Goal: Find specific page/section: Find specific page/section

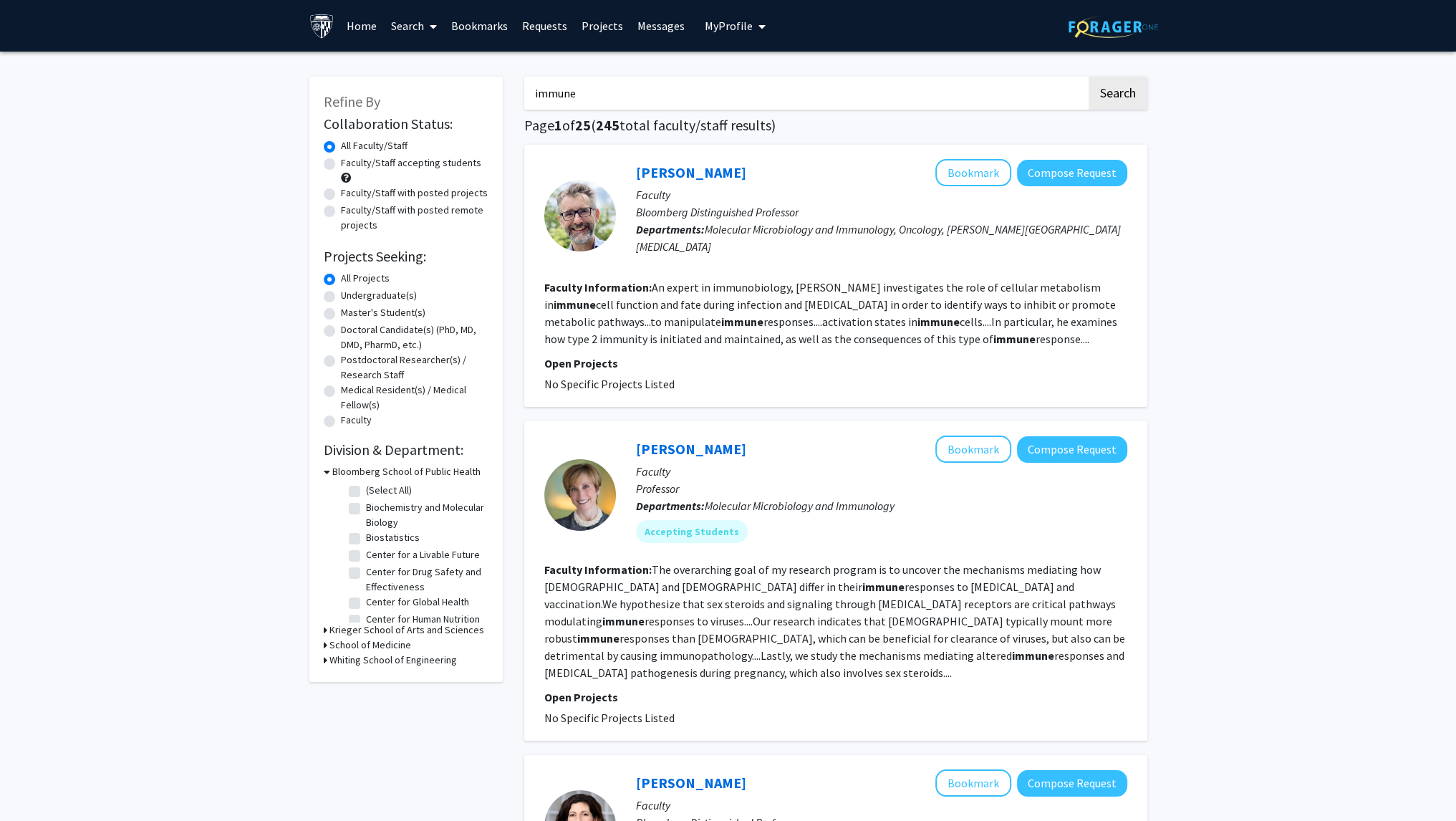
click at [357, 299] on label "Undergraduate(s)" at bounding box center [379, 296] width 76 height 15
click at [351, 297] on input "Undergraduate(s)" at bounding box center [345, 293] width 9 height 9
radio input "true"
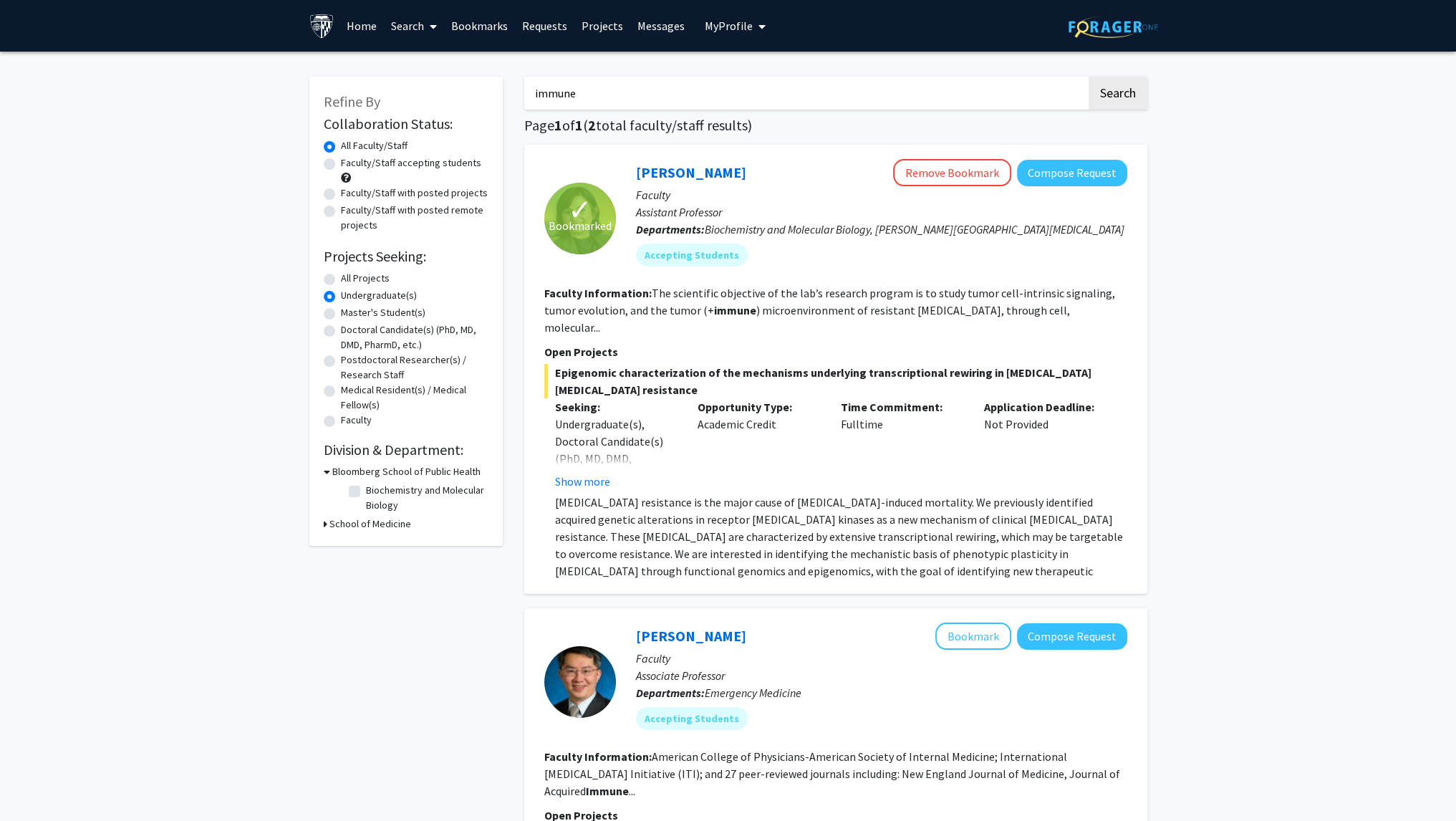
click at [677, 103] on input "immune" at bounding box center [805, 93] width 562 height 33
type input "immune"
click at [1089, 76] on button "Search" at bounding box center [1118, 93] width 59 height 33
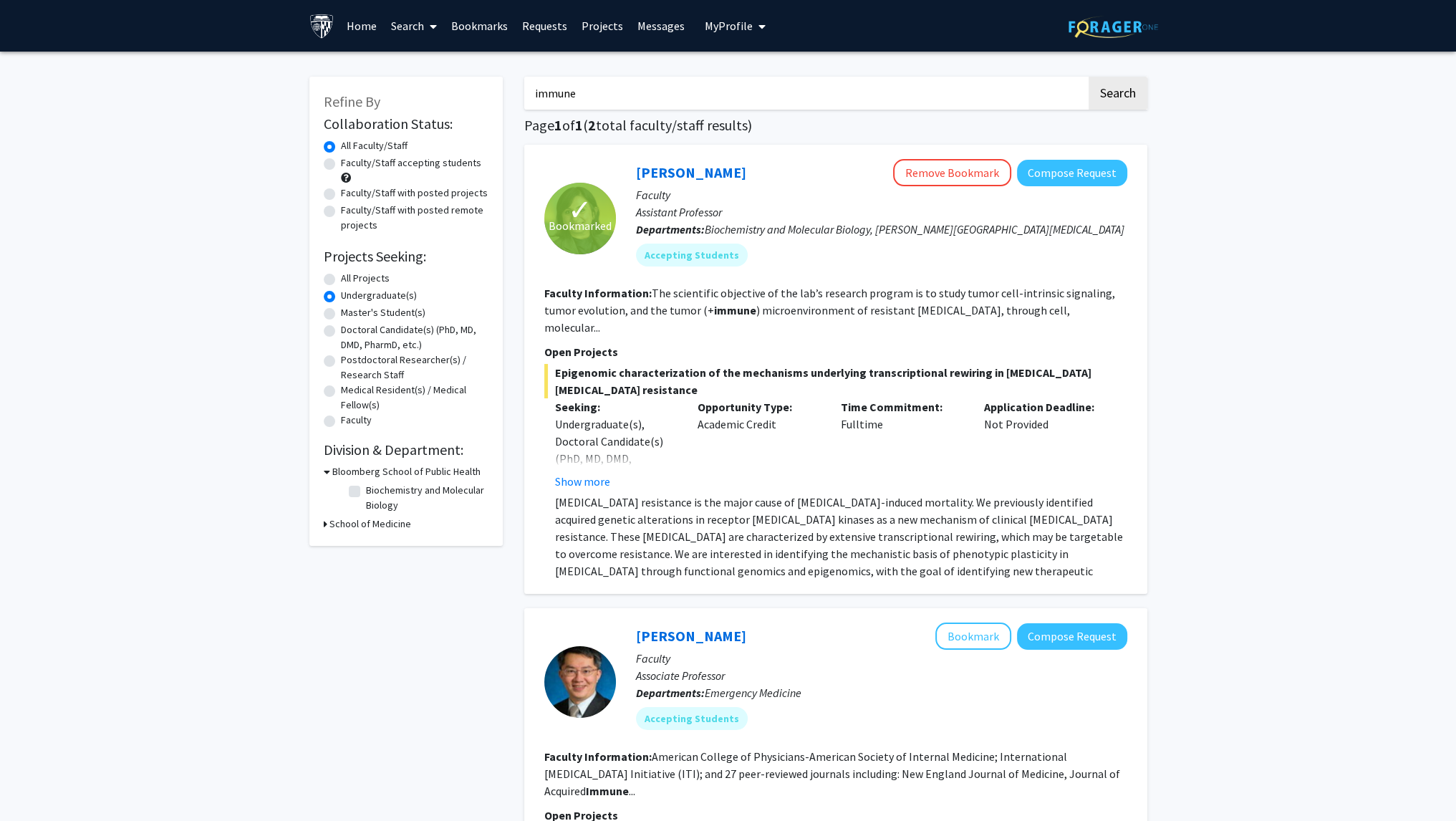
radio input "true"
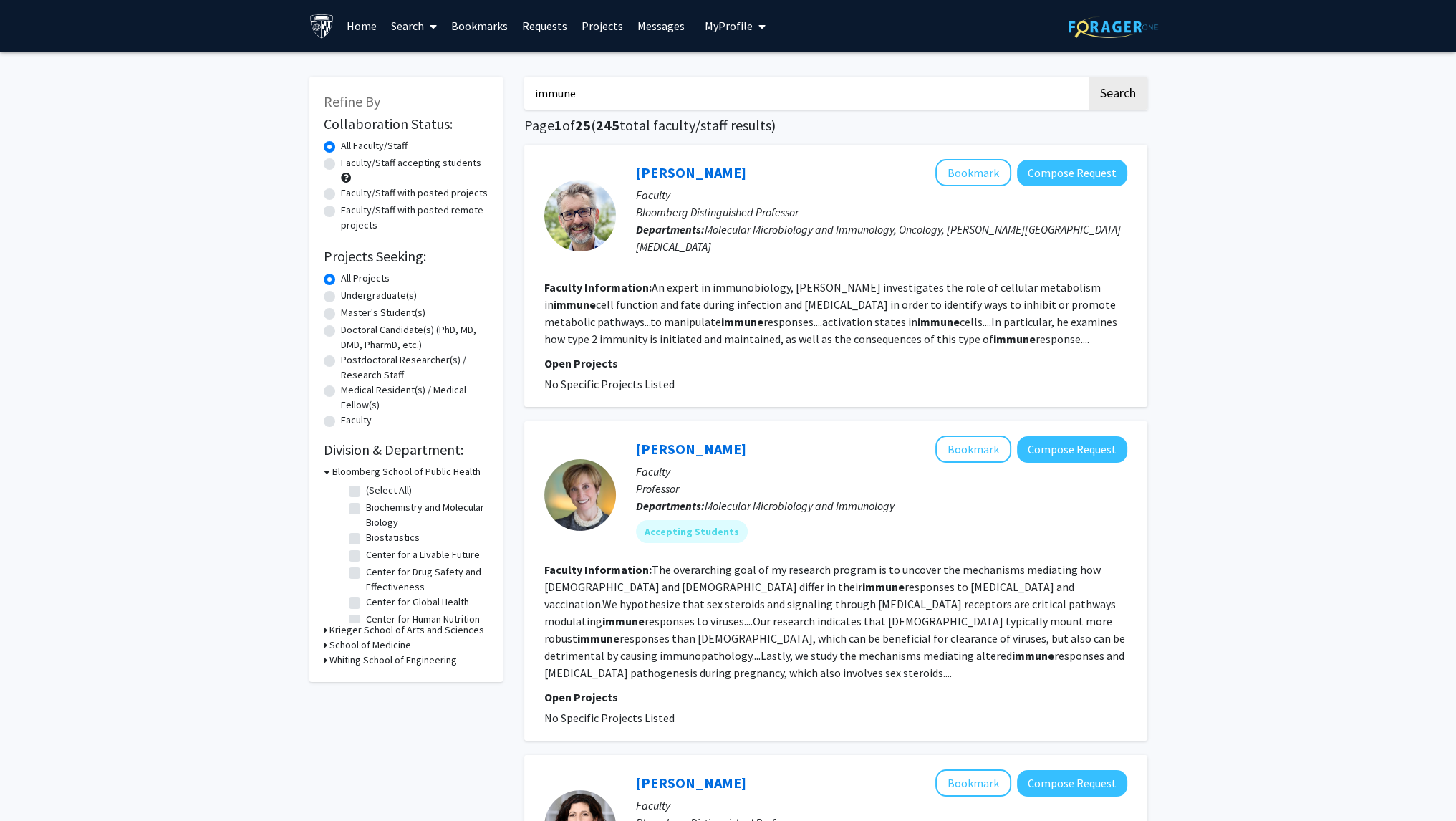
click at [366, 296] on label "Undergraduate(s)" at bounding box center [379, 296] width 76 height 15
click at [351, 296] on input "Undergraduate(s)" at bounding box center [345, 293] width 9 height 9
radio input "true"
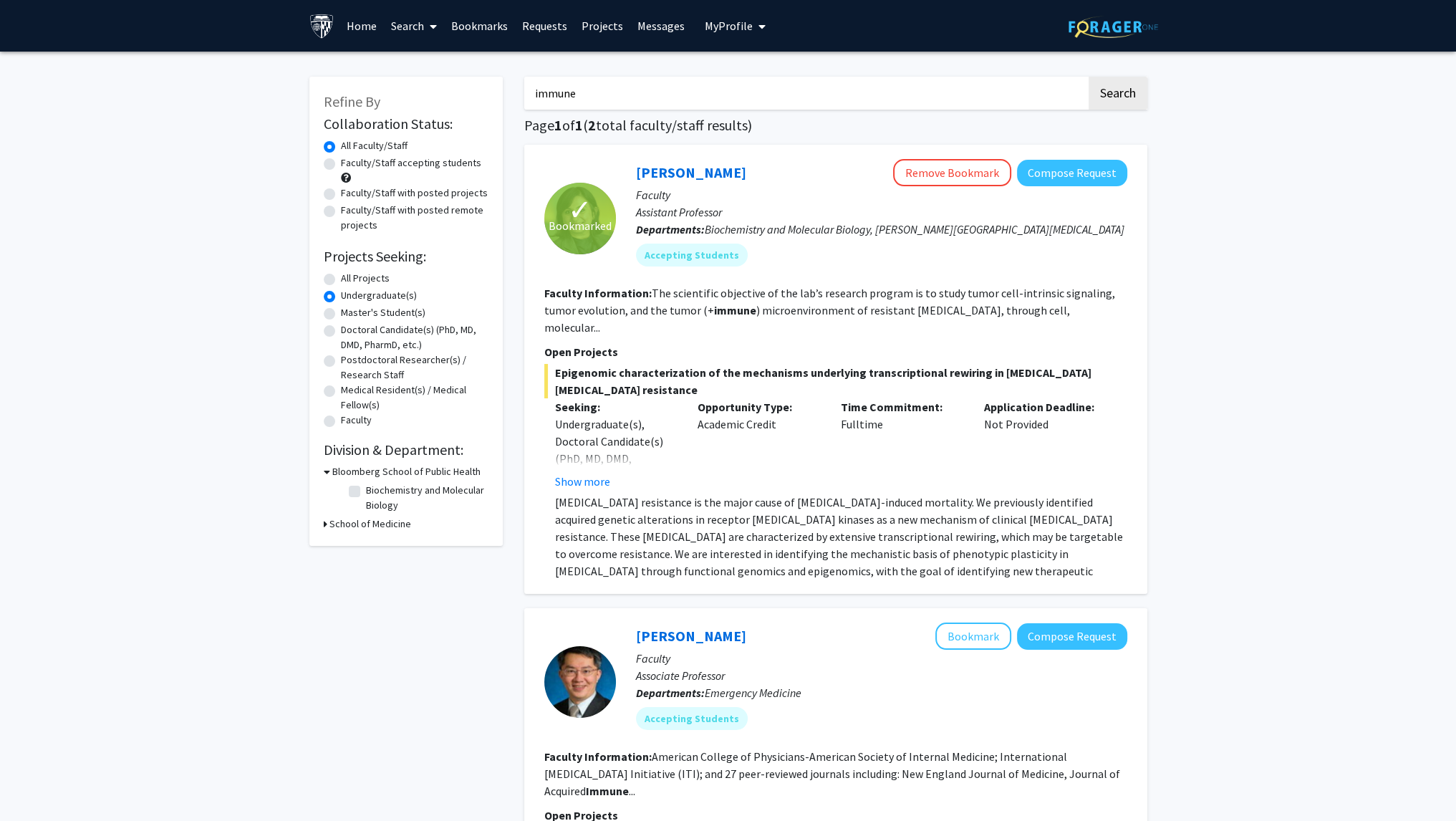
click at [487, 35] on link "Bookmarks" at bounding box center [480, 26] width 71 height 50
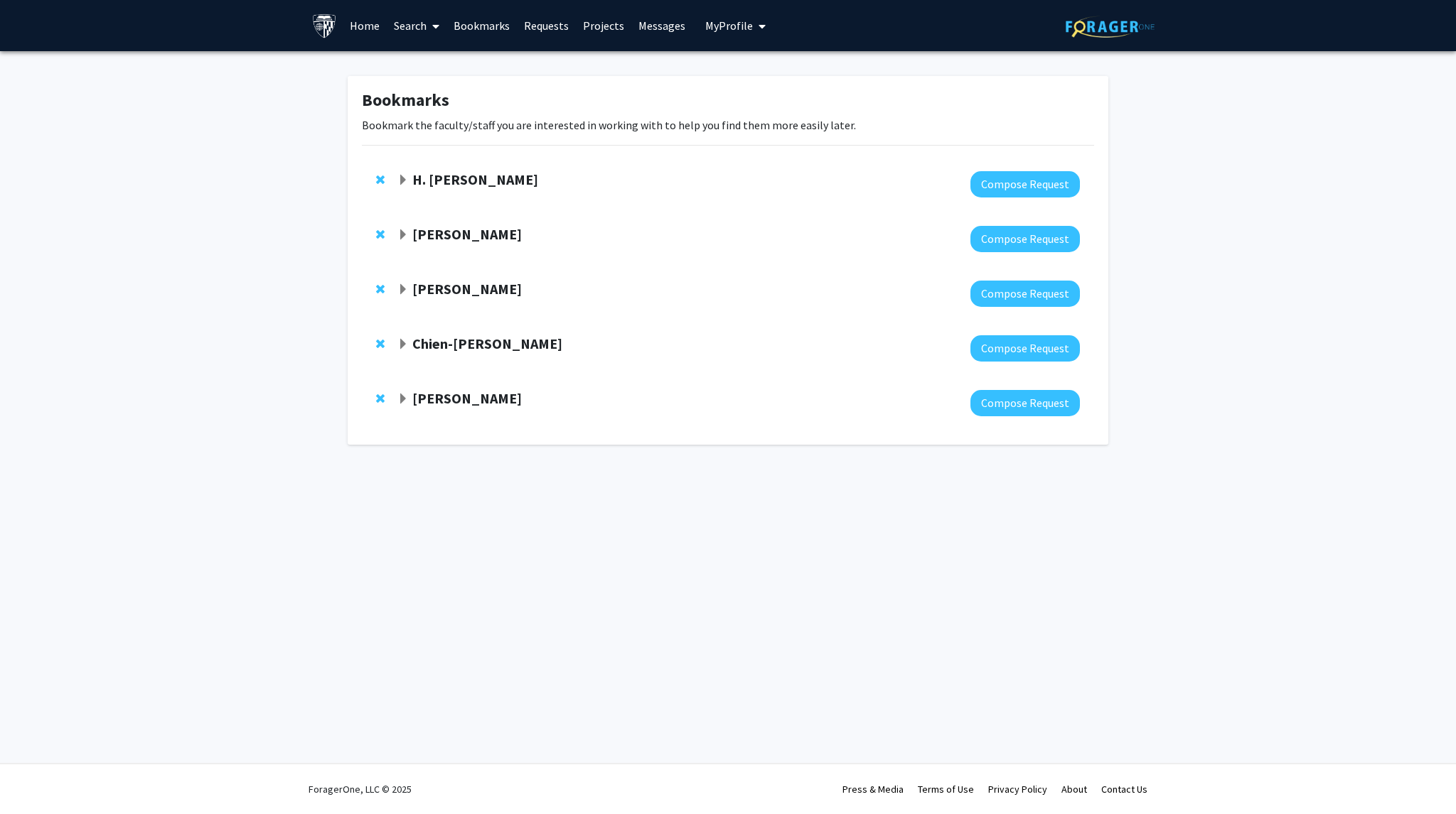
click at [539, 26] on link "Requests" at bounding box center [546, 25] width 59 height 49
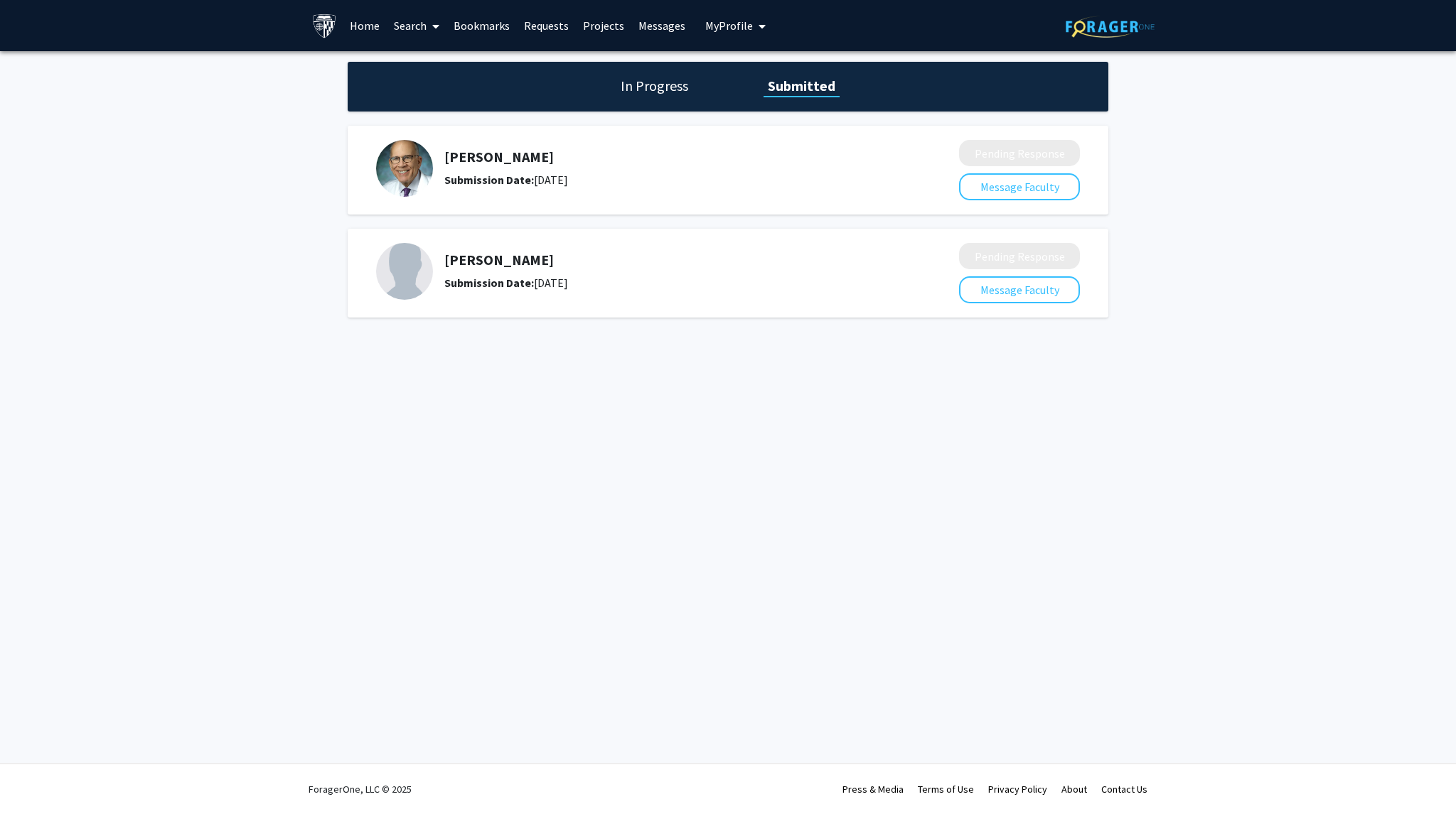
click at [502, 25] on link "Bookmarks" at bounding box center [481, 25] width 70 height 49
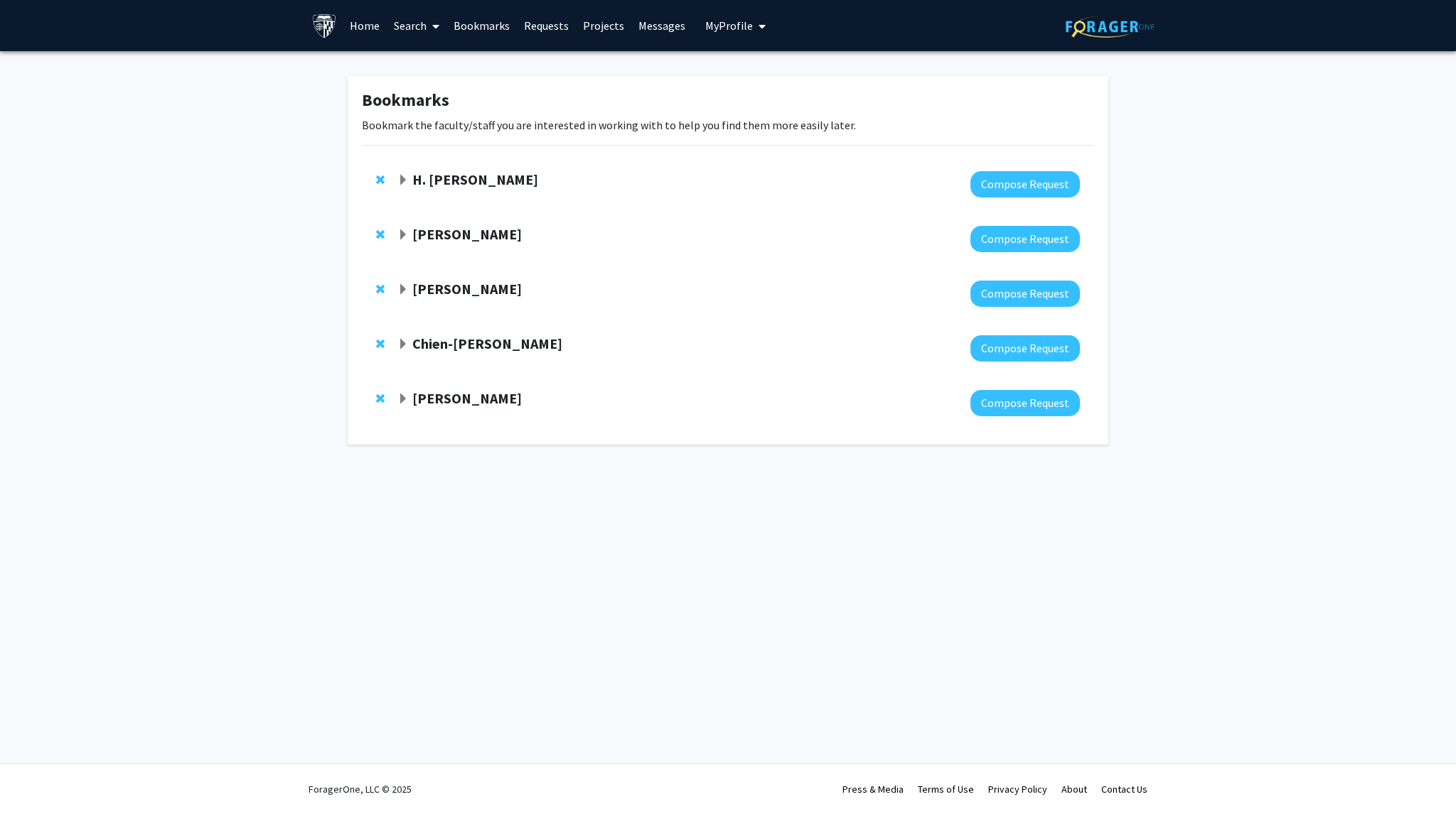
click at [495, 180] on strong "H. [PERSON_NAME]" at bounding box center [475, 180] width 126 height 18
